Goal: Find contact information: Find contact information

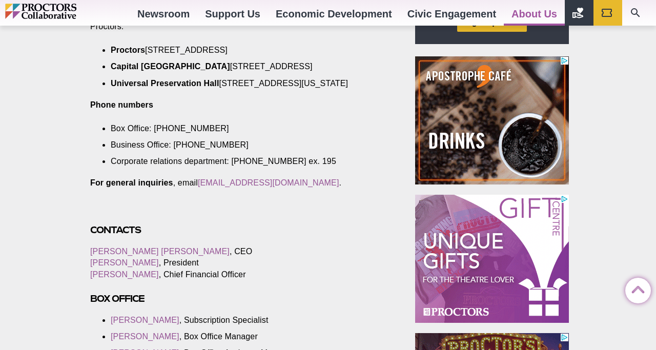
scroll to position [405, 0]
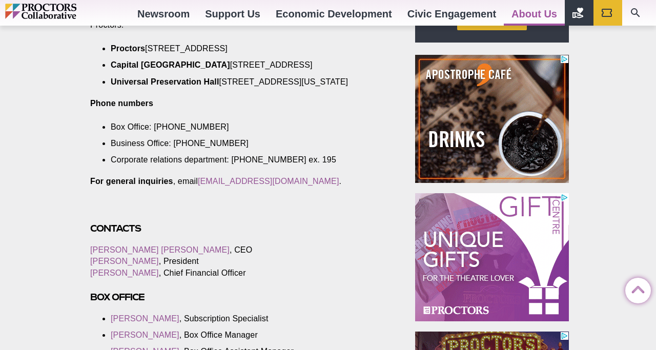
drag, startPoint x: 235, startPoint y: 155, endPoint x: 105, endPoint y: 158, distance: 130.7
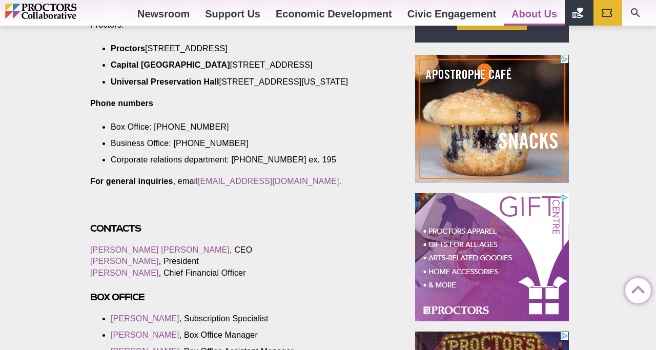
click at [111, 149] on li "Business Office: [PHONE_NUMBER]" at bounding box center [243, 143] width 265 height 11
copy li "Business Office: [PHONE_NUMBER]"
drag, startPoint x: 321, startPoint y: 198, endPoint x: 230, endPoint y: 195, distance: 91.3
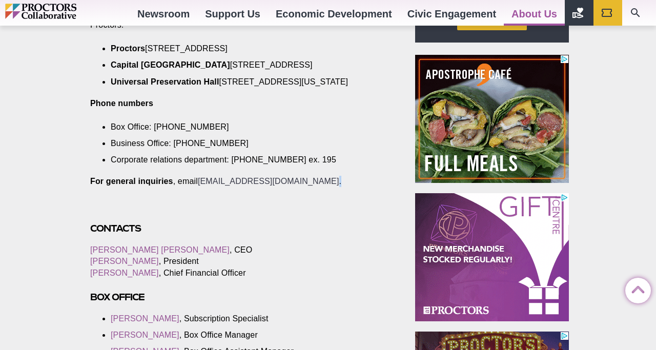
click at [230, 187] on p "For general inquiries , email [EMAIL_ADDRESS][DOMAIN_NAME] ." at bounding box center [240, 181] width 301 height 11
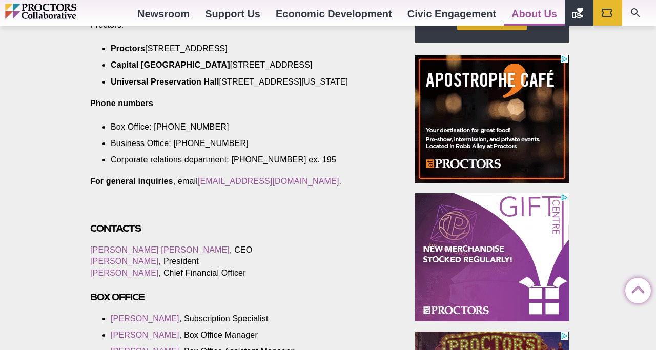
click at [345, 260] on p "[PERSON_NAME] [PERSON_NAME] , CEO [PERSON_NAME] , President [PERSON_NAME] , Chi…" at bounding box center [240, 261] width 301 height 34
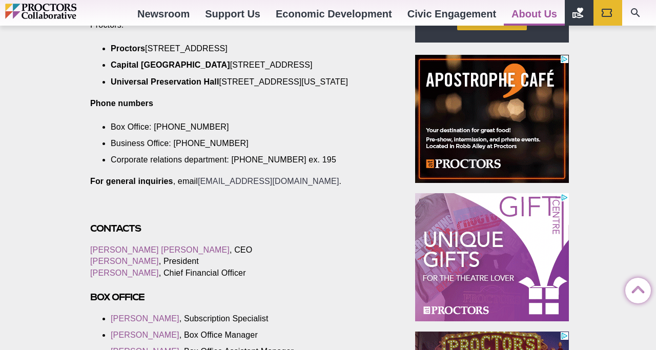
click at [313, 185] on link "[EMAIL_ADDRESS][DOMAIN_NAME]" at bounding box center [268, 181] width 141 height 9
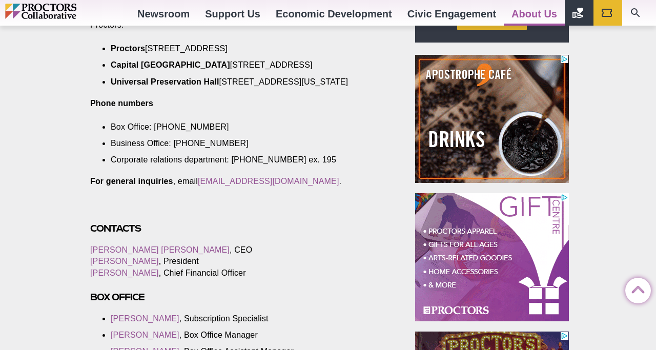
drag, startPoint x: 313, startPoint y: 194, endPoint x: 242, endPoint y: 196, distance: 70.8
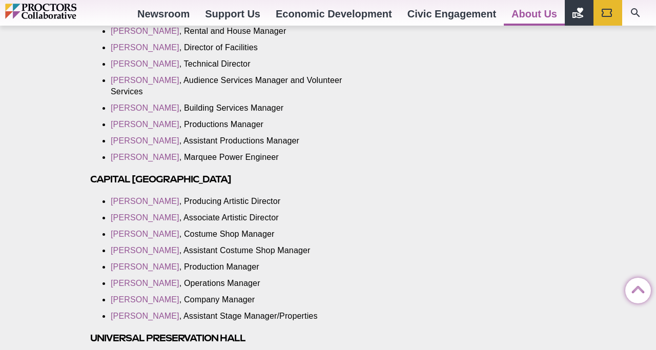
scroll to position [1630, 0]
click at [158, 213] on link "[PERSON_NAME]" at bounding box center [145, 217] width 69 height 9
